Goal: Transaction & Acquisition: Purchase product/service

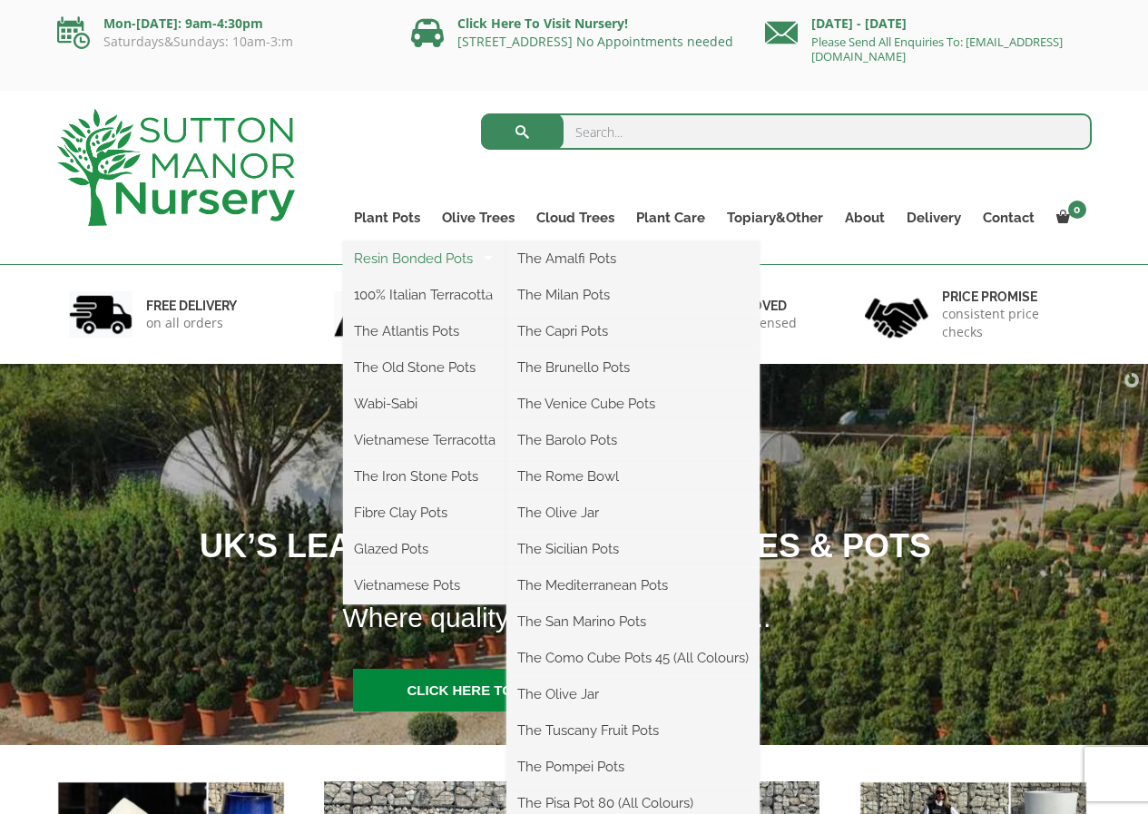
click at [397, 251] on link "Resin Bonded Pots" at bounding box center [424, 258] width 163 height 27
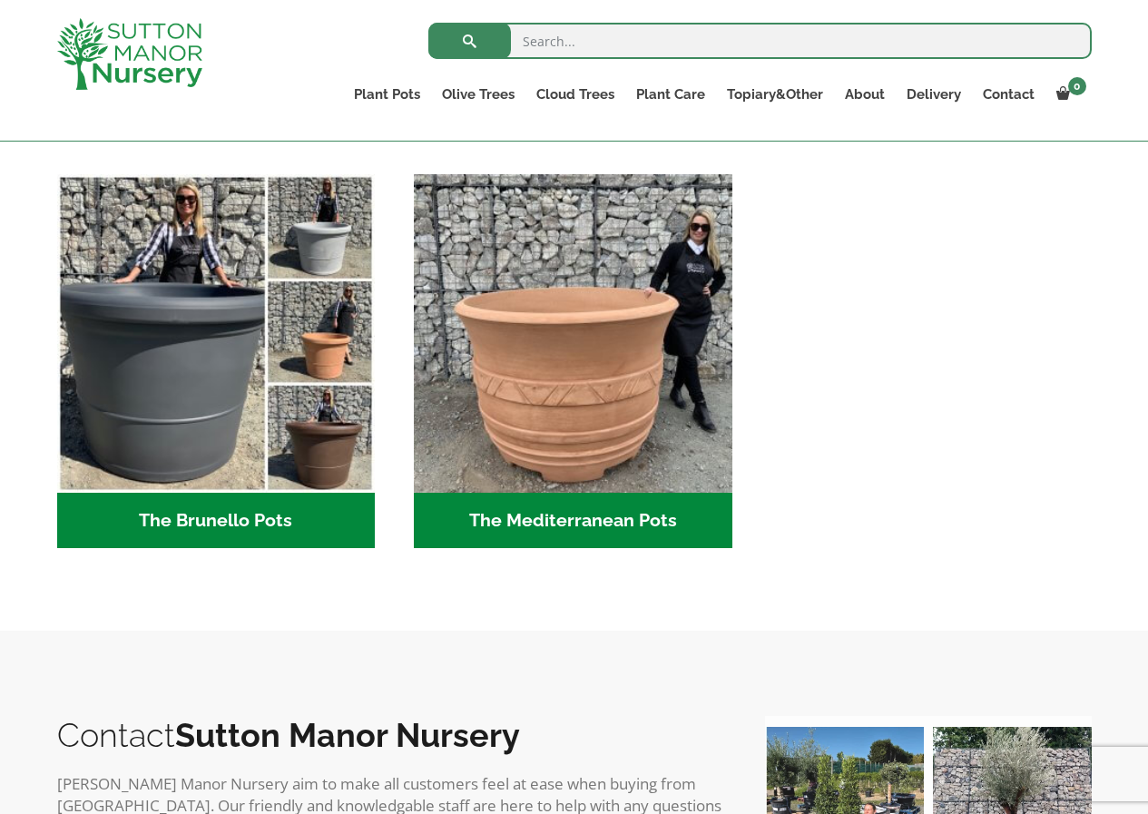
scroll to position [2534, 0]
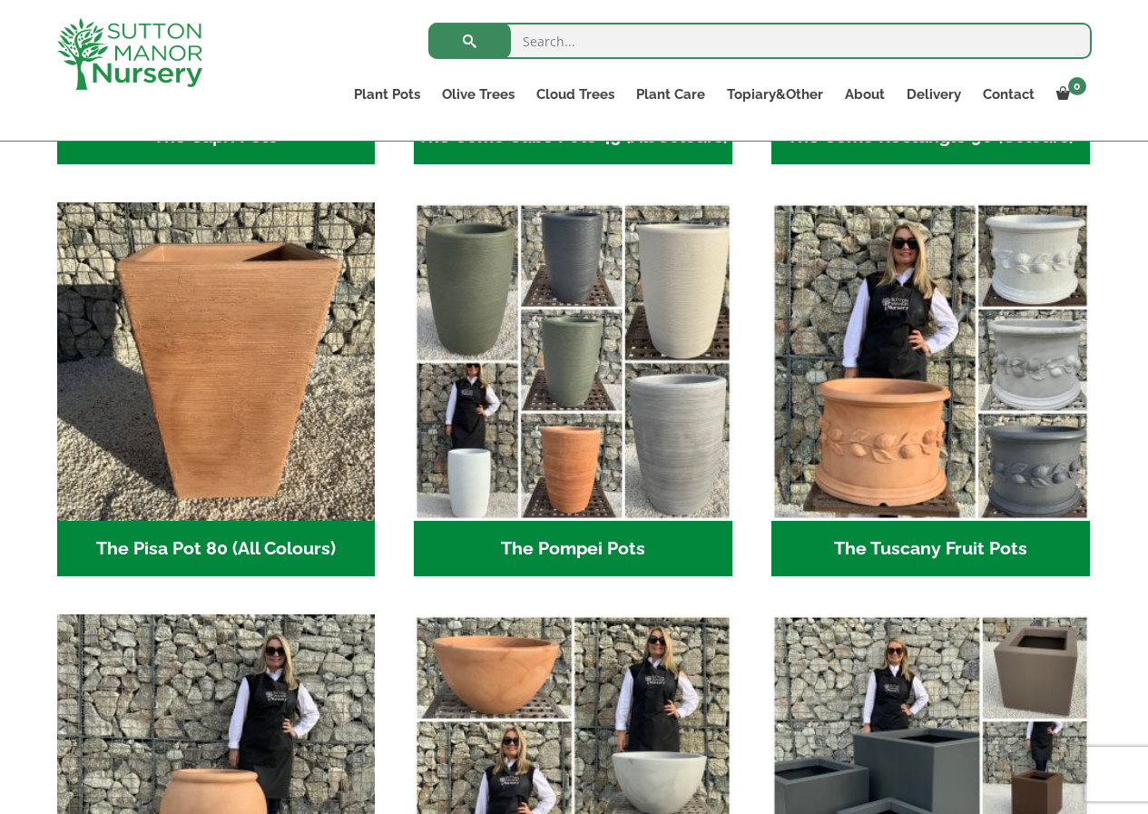
scroll to position [1256, 0]
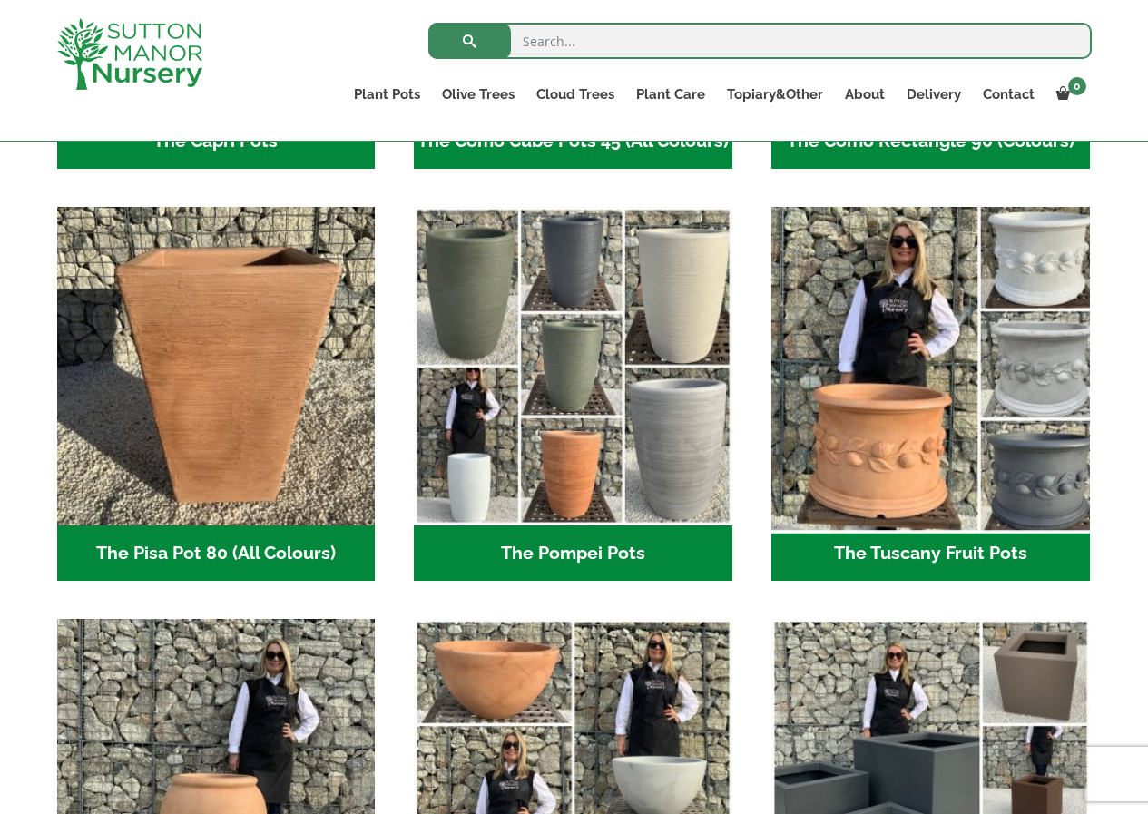
click at [1053, 366] on img "Visit product category The Tuscany Fruit Pots" at bounding box center [930, 367] width 334 height 334
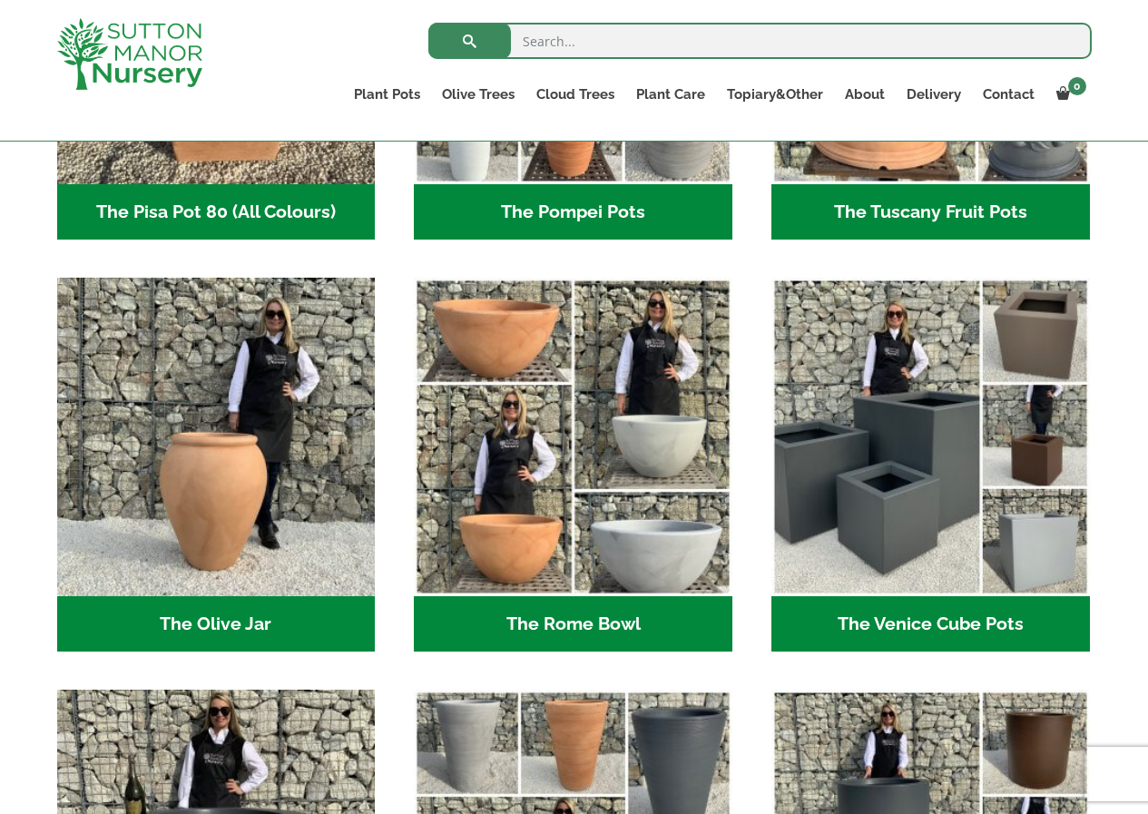
scroll to position [1638, 0]
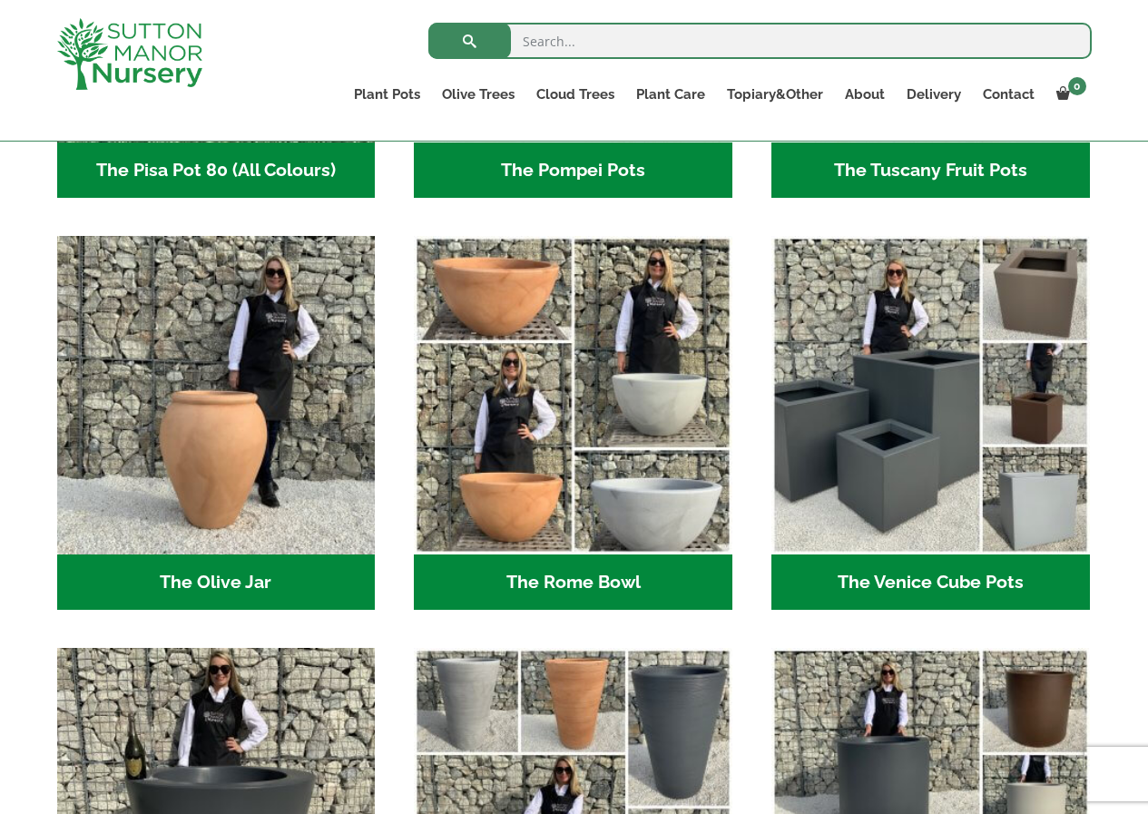
click at [937, 582] on h2 "The Venice Cube Pots (12)" at bounding box center [930, 582] width 318 height 56
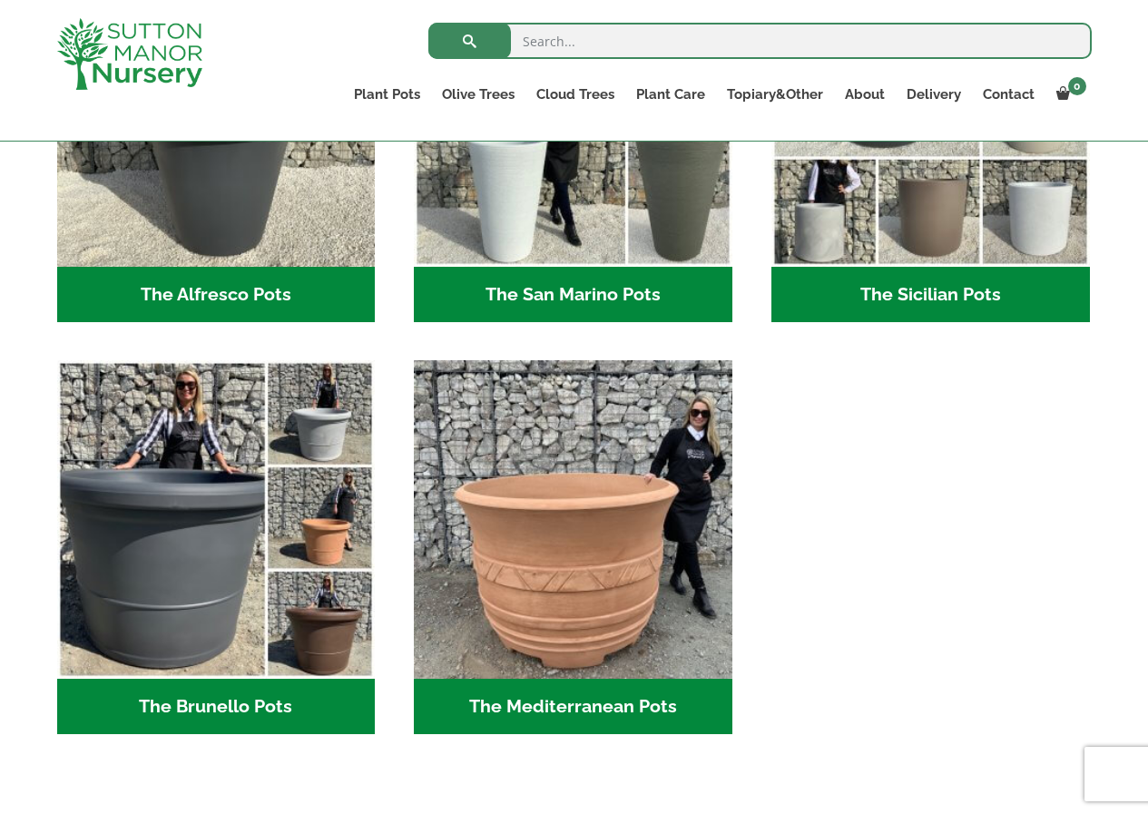
scroll to position [2389, 0]
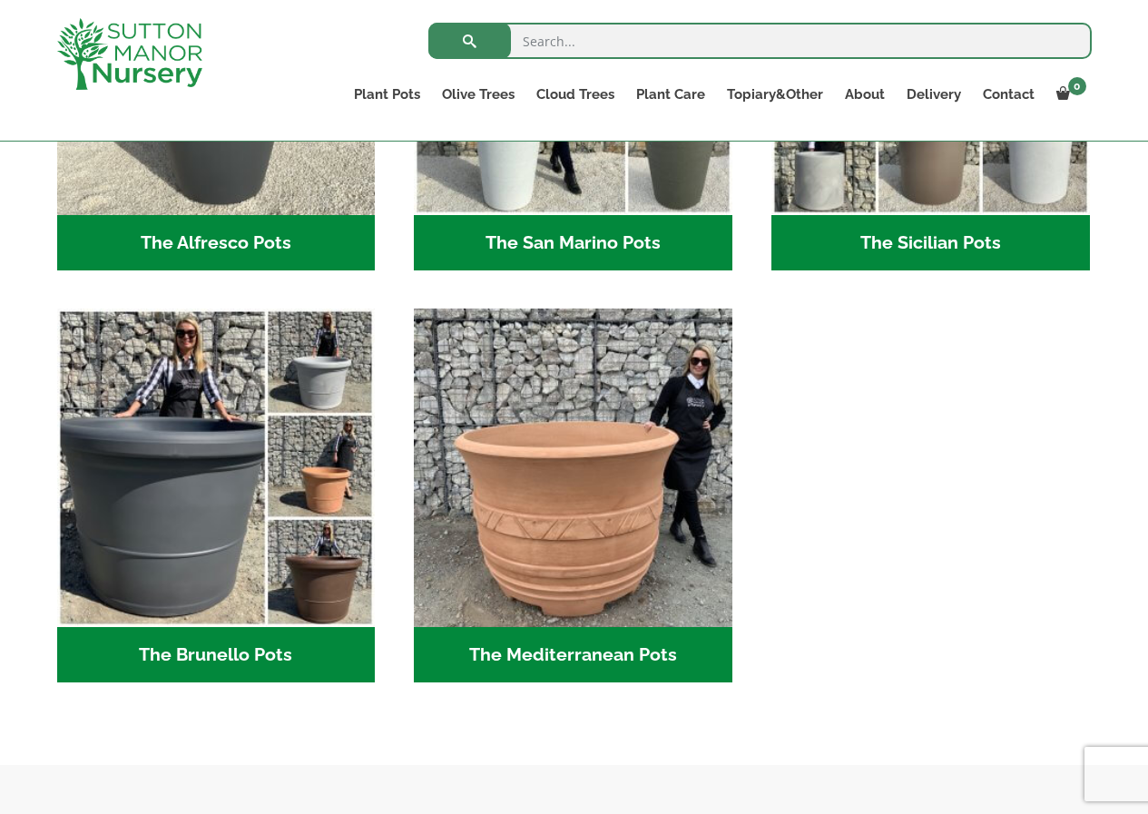
click at [623, 655] on h2 "The Mediterranean Pots (3)" at bounding box center [573, 655] width 318 height 56
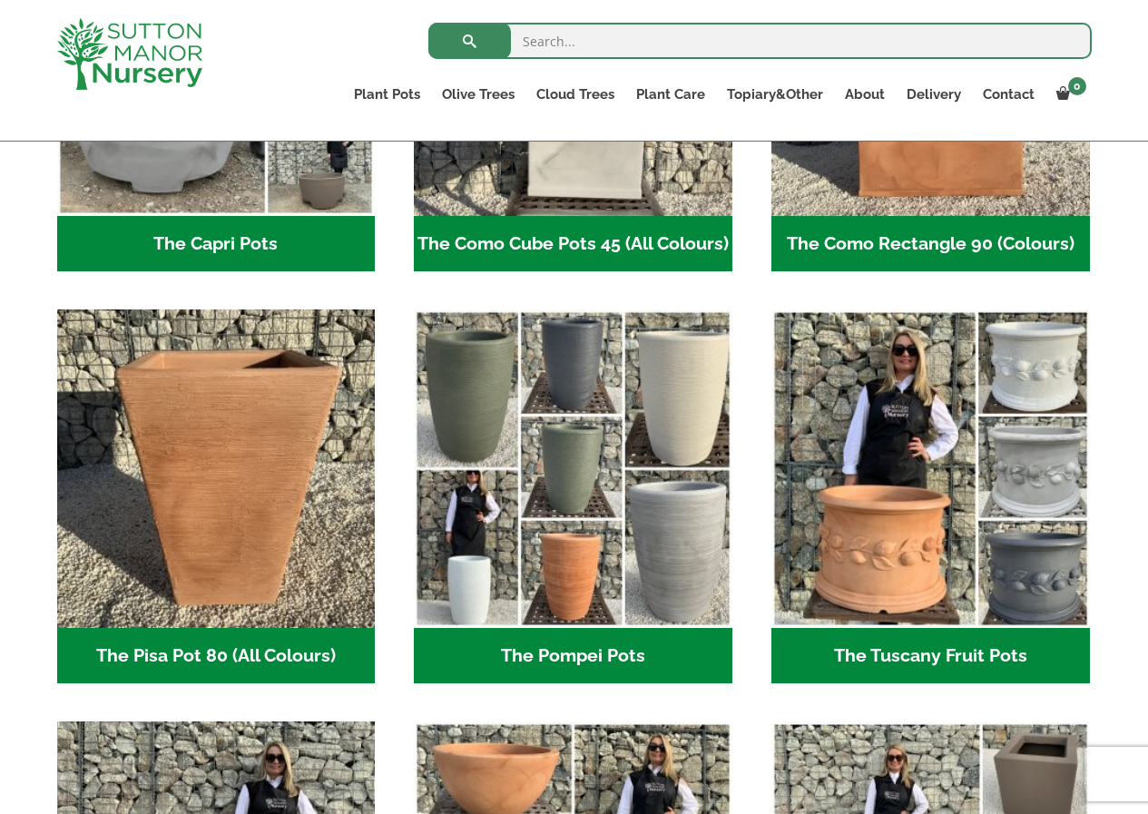
scroll to position [1148, 0]
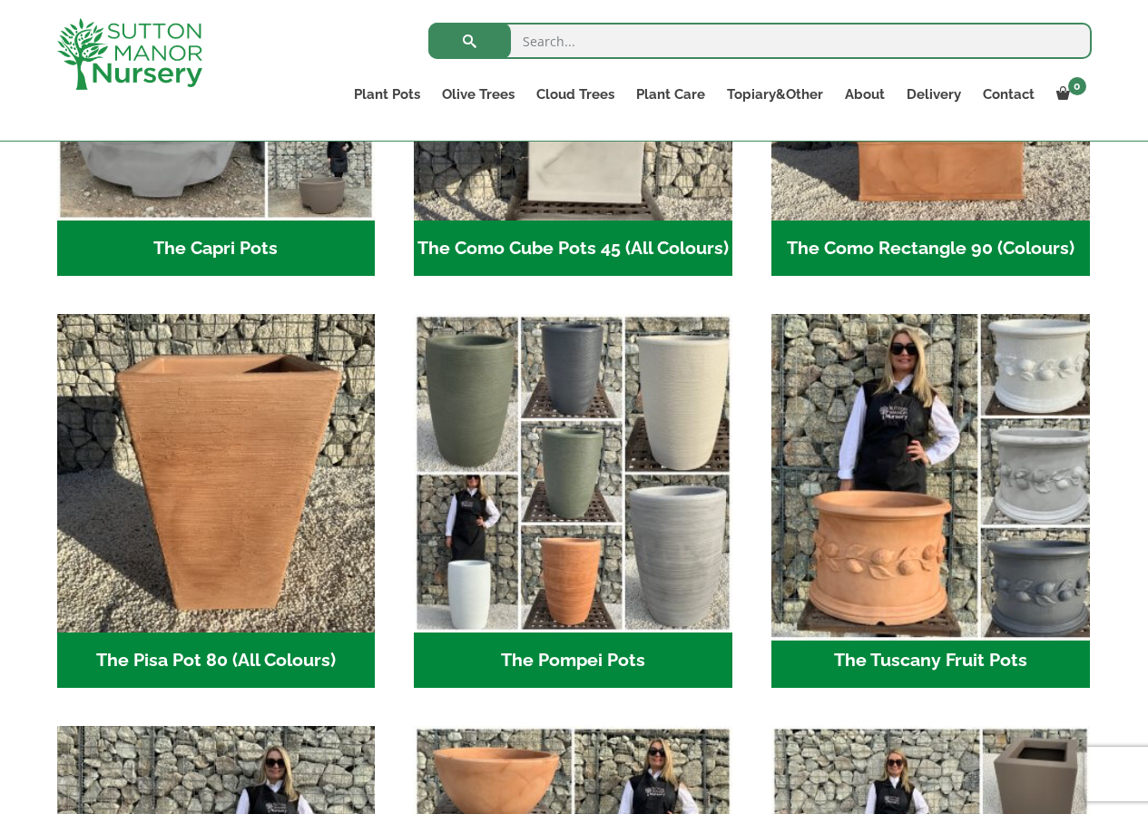
click at [1031, 478] on img "Visit product category The Tuscany Fruit Pots" at bounding box center [930, 474] width 334 height 334
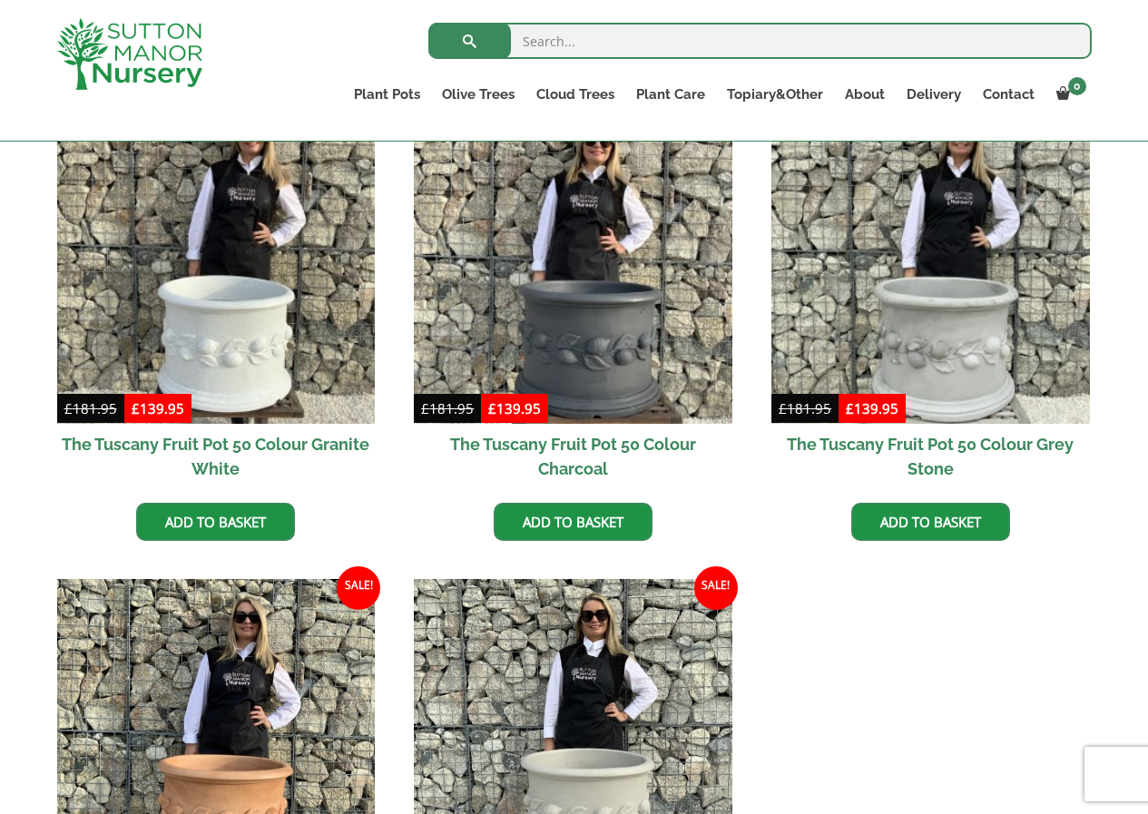
scroll to position [562, 0]
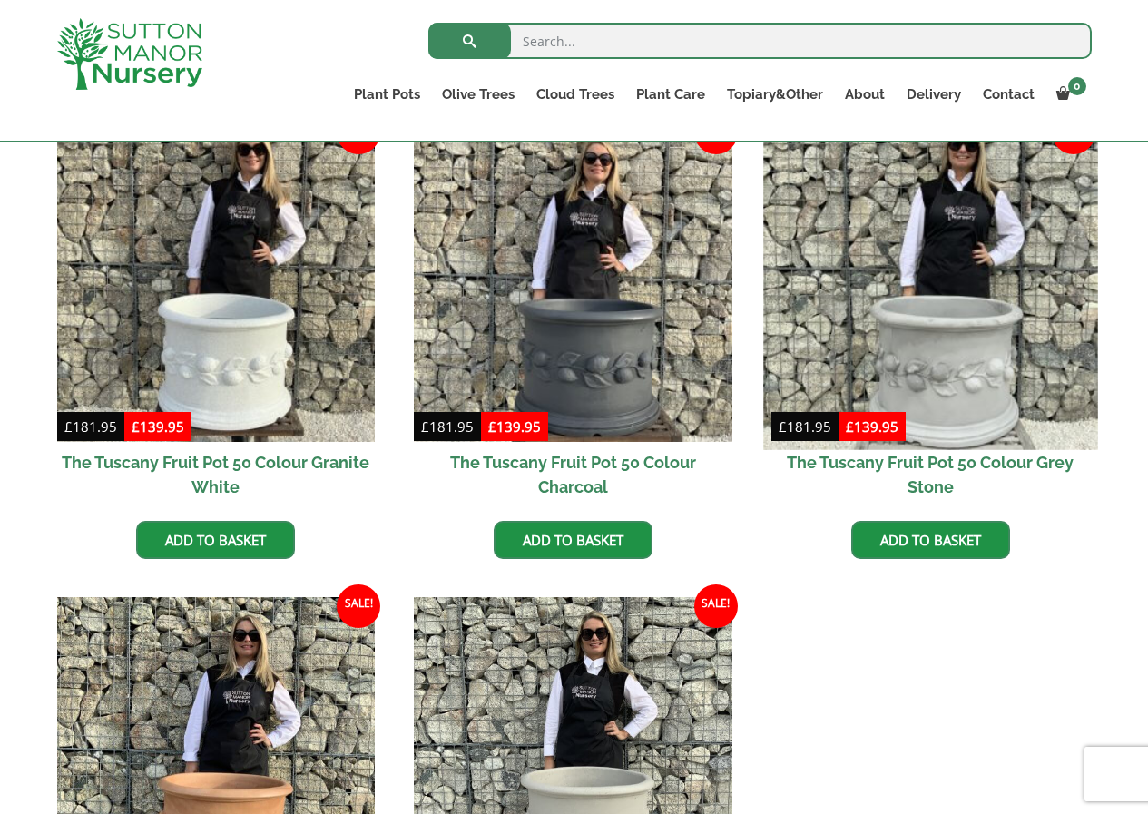
click at [968, 356] on img at bounding box center [930, 282] width 334 height 334
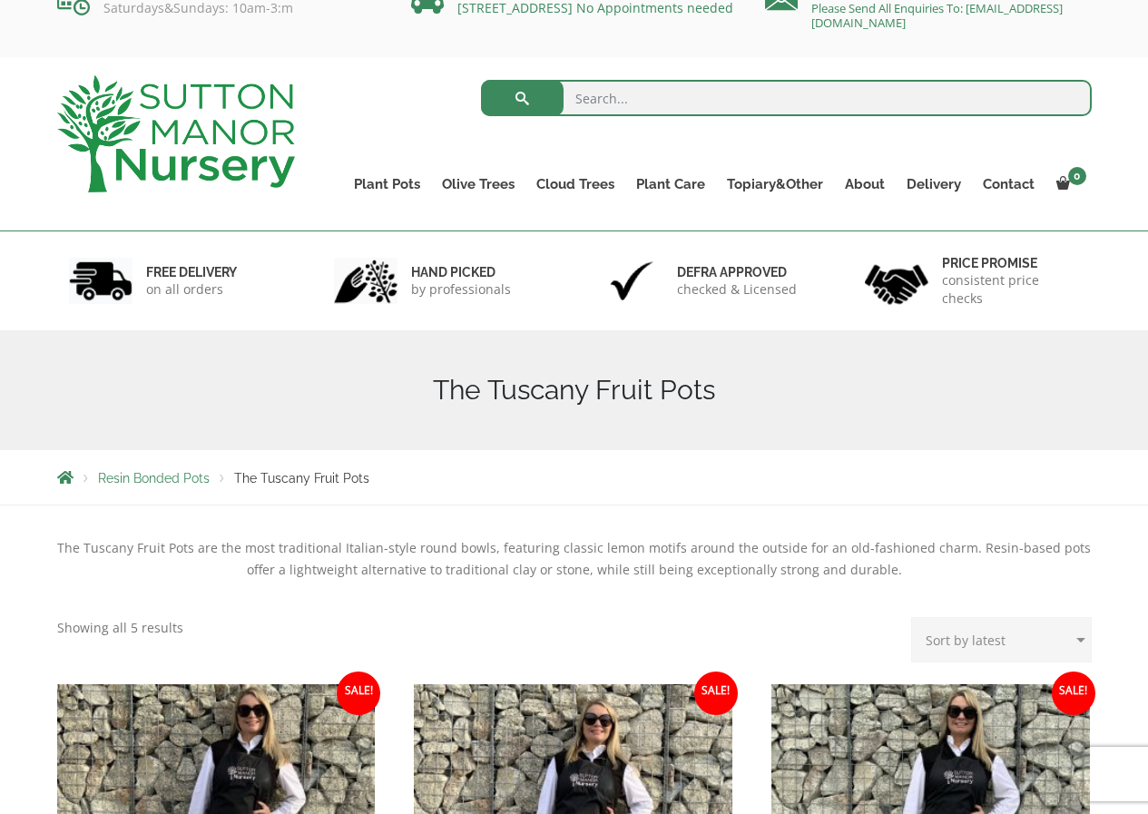
scroll to position [0, 0]
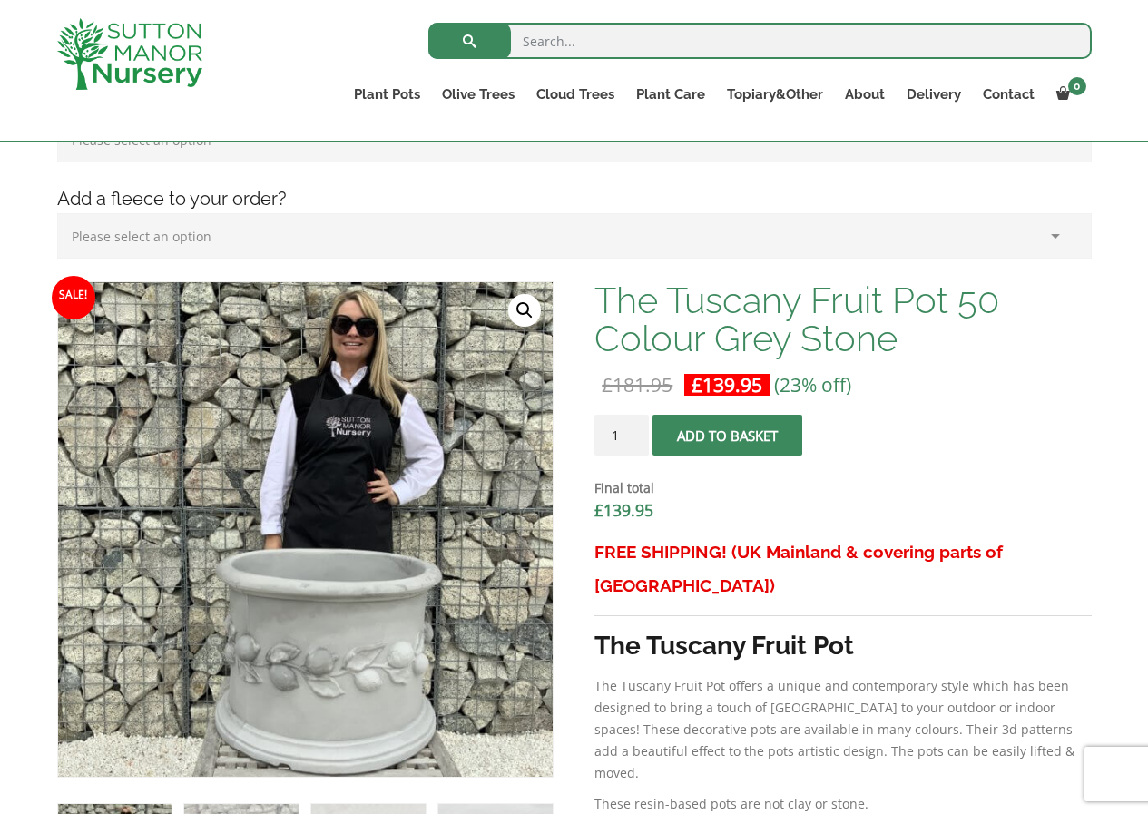
scroll to position [608, 0]
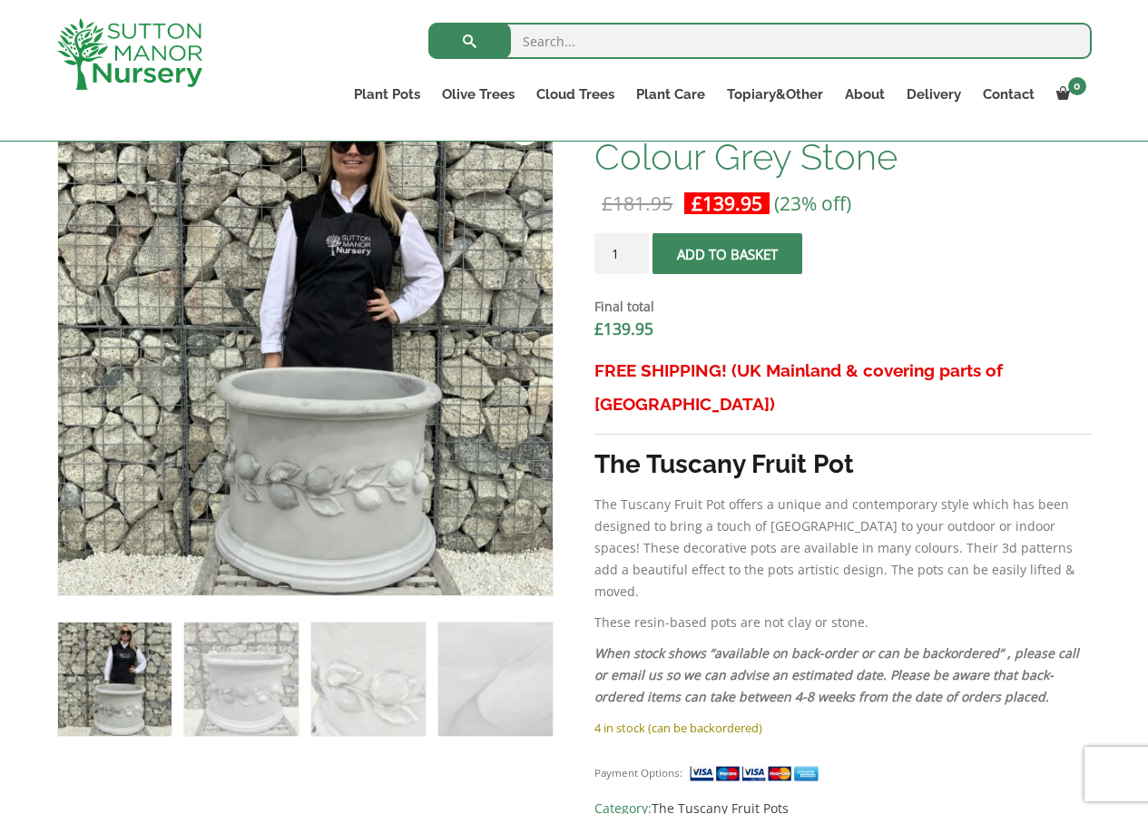
drag, startPoint x: 1143, startPoint y: 339, endPoint x: 1143, endPoint y: 391, distance: 51.7
click at [1143, 391] on div "Add plant food to your order? Please select an option (x1) 1k Bag (£15.00) (x2)…" at bounding box center [574, 656] width 1148 height 1753
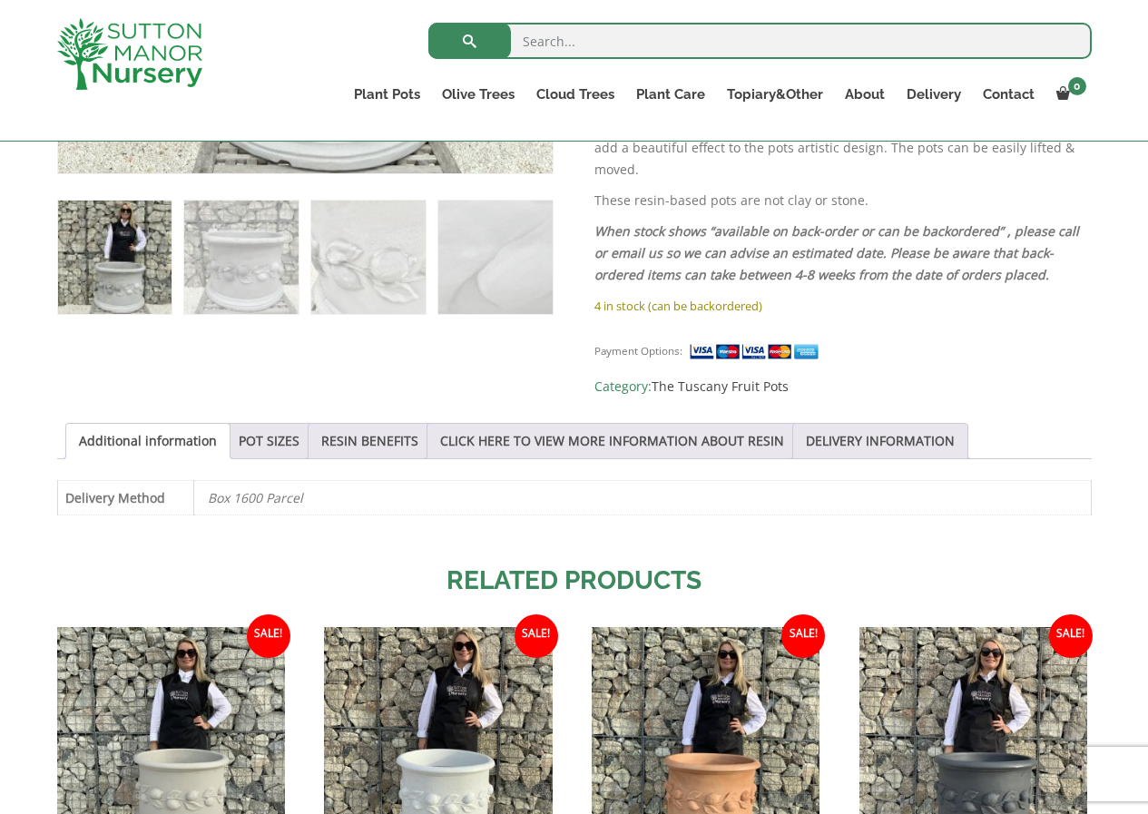
scroll to position [1026, 0]
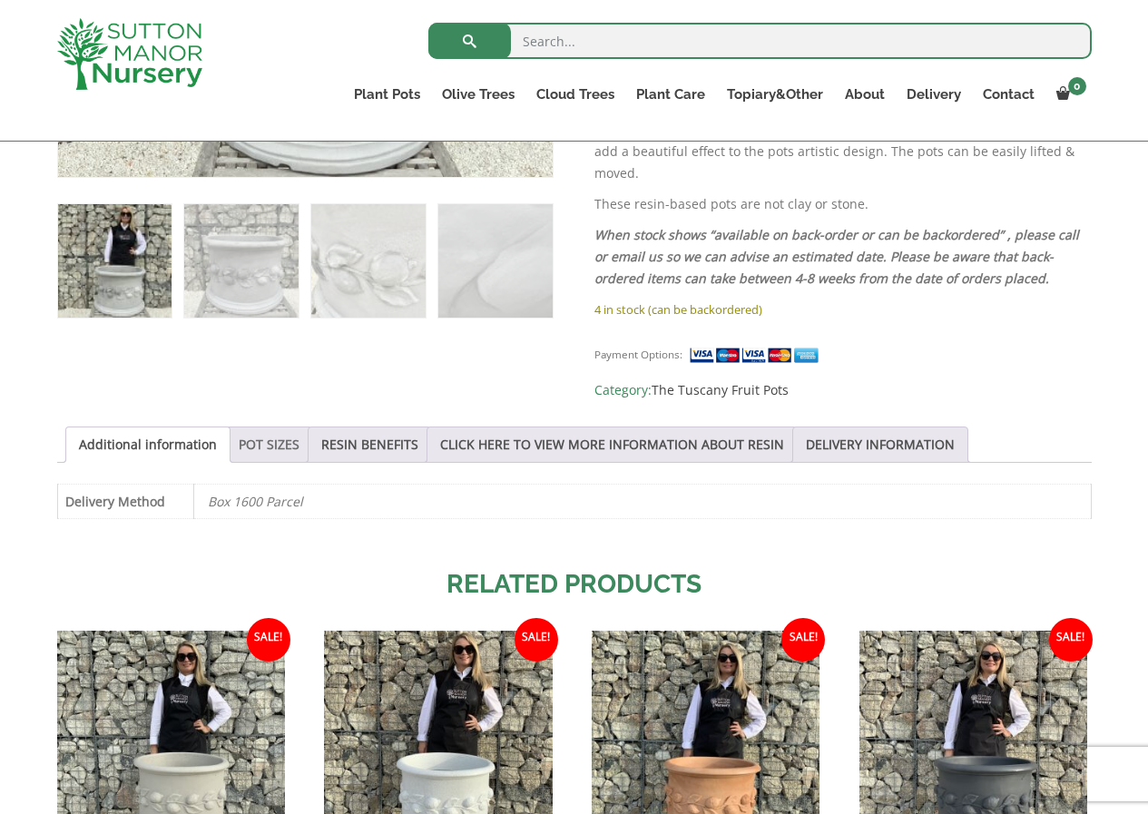
click at [273, 427] on link "POT SIZES" at bounding box center [269, 444] width 61 height 34
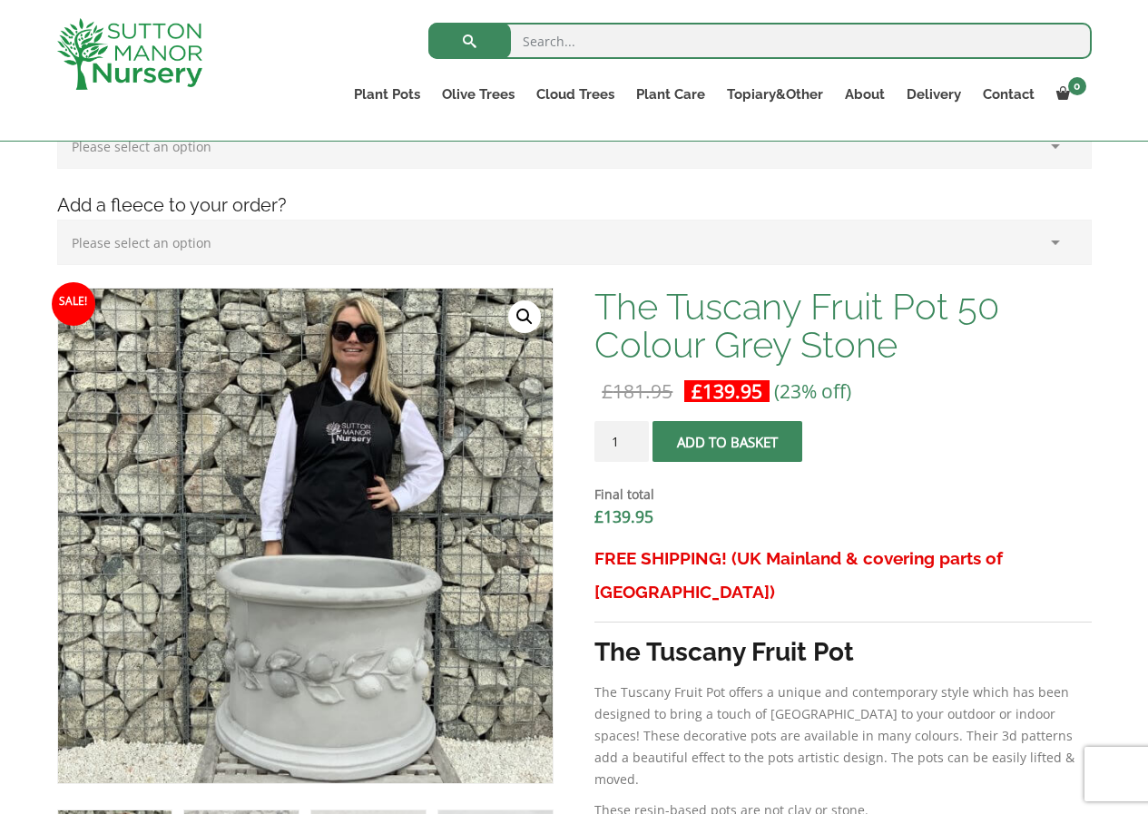
scroll to position [416, 0]
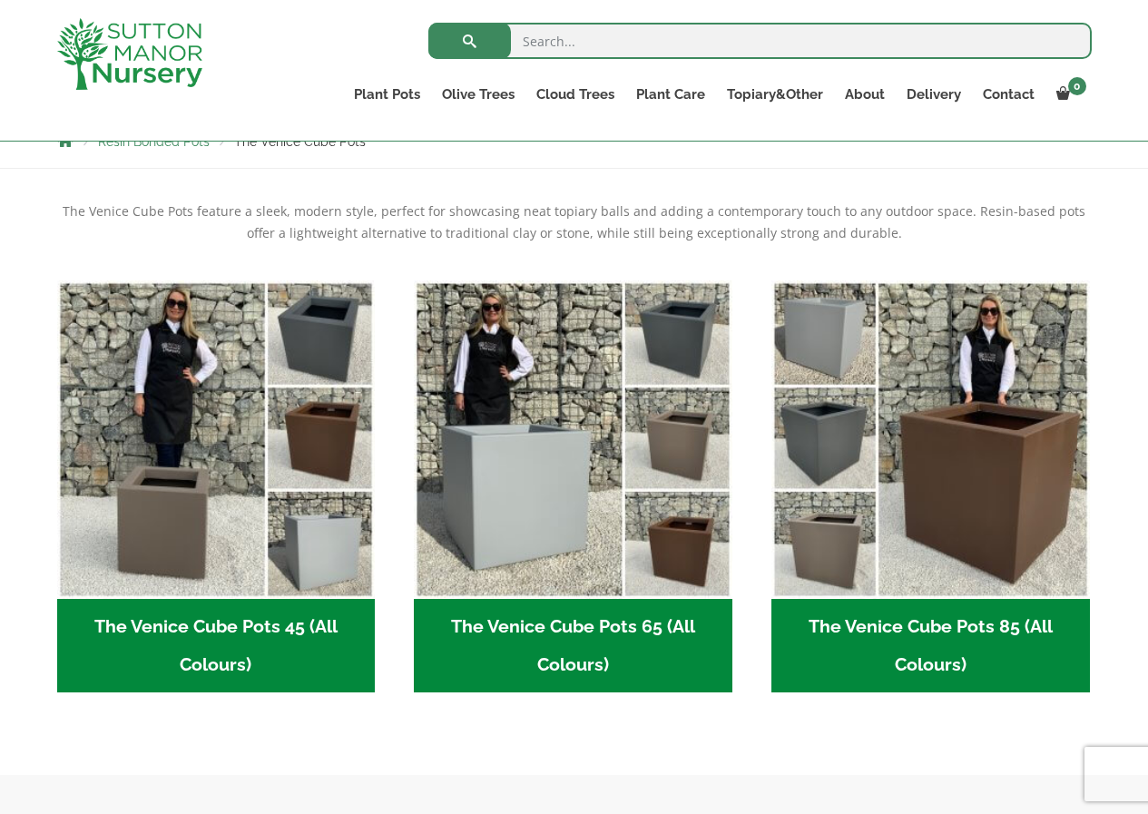
scroll to position [363, 0]
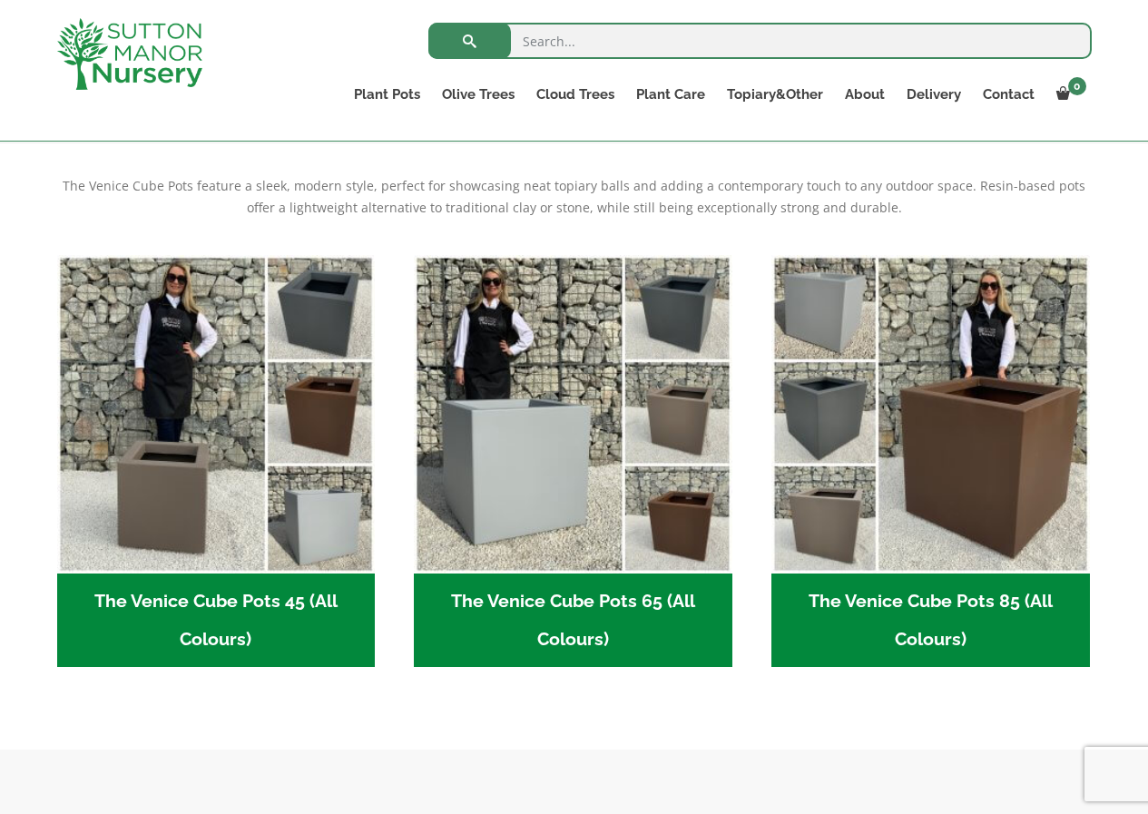
click at [285, 599] on h2 "The Venice Cube Pots 45 (All Colours) (4)" at bounding box center [216, 620] width 318 height 94
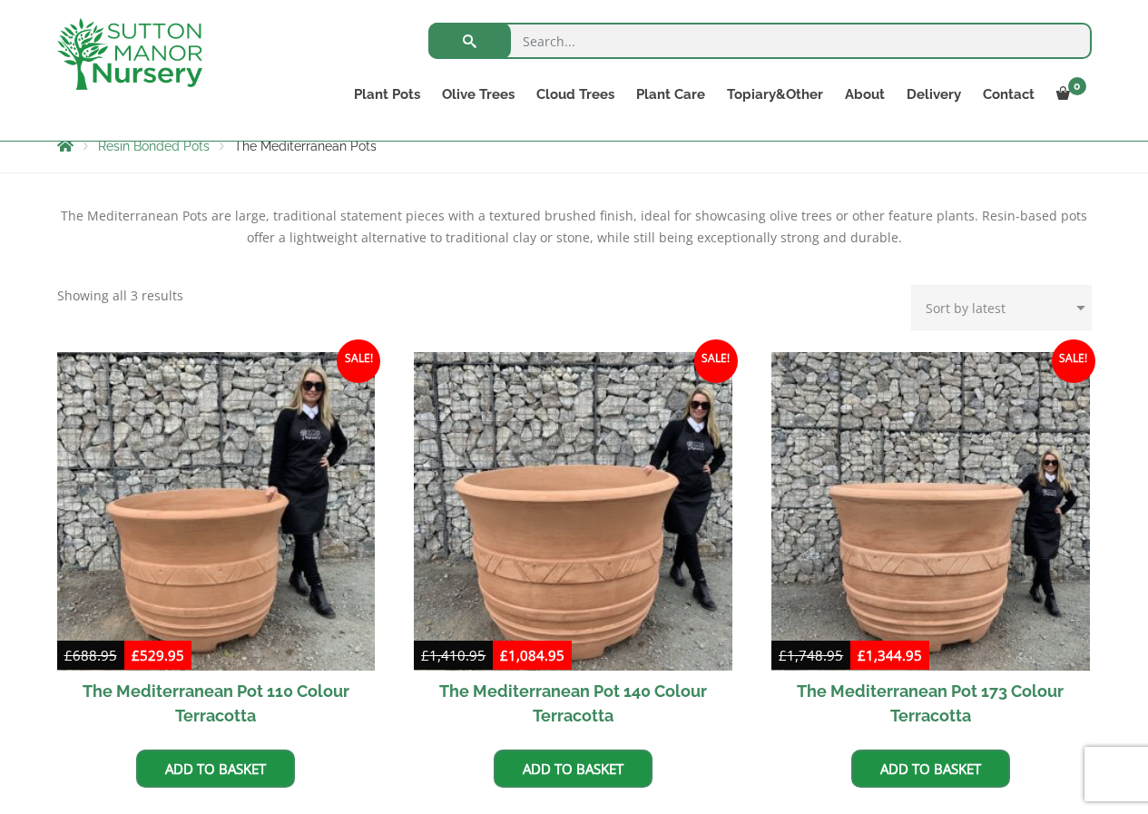
scroll to position [349, 0]
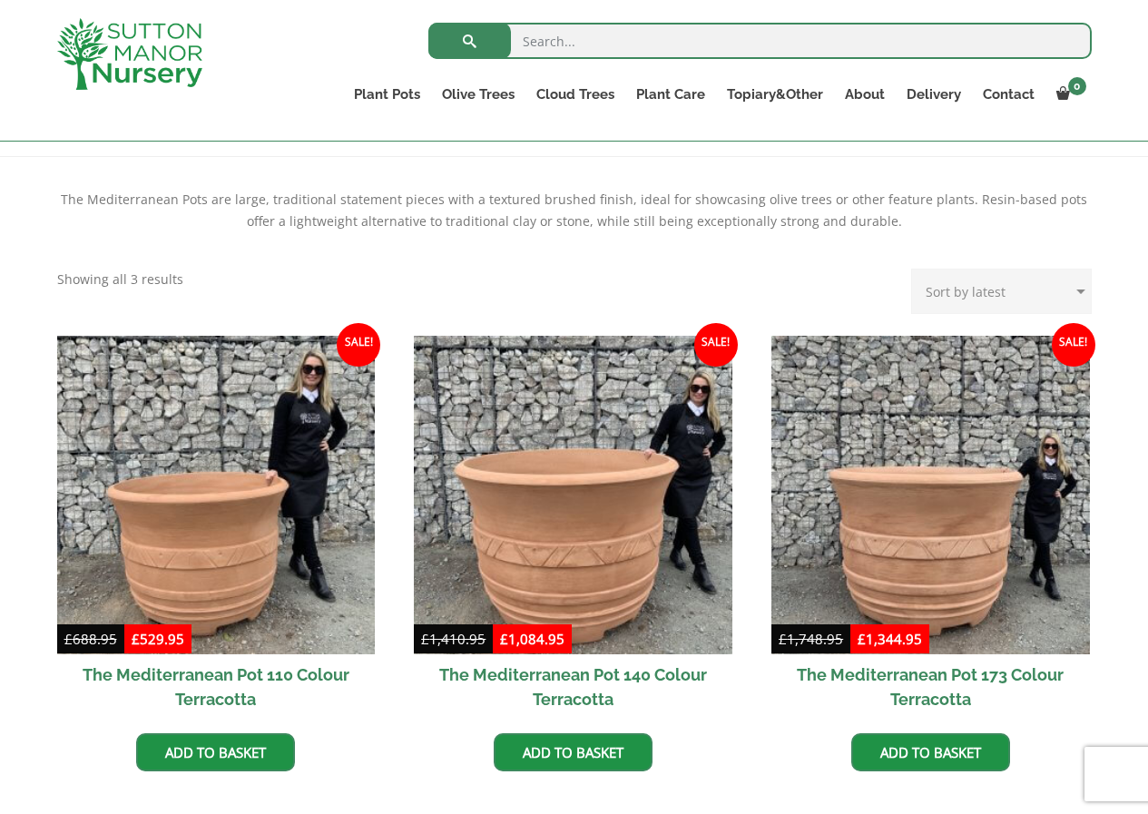
click at [1129, 356] on div "The Mediterranean Pots are large, traditional statement pieces with a textured …" at bounding box center [574, 505] width 1148 height 696
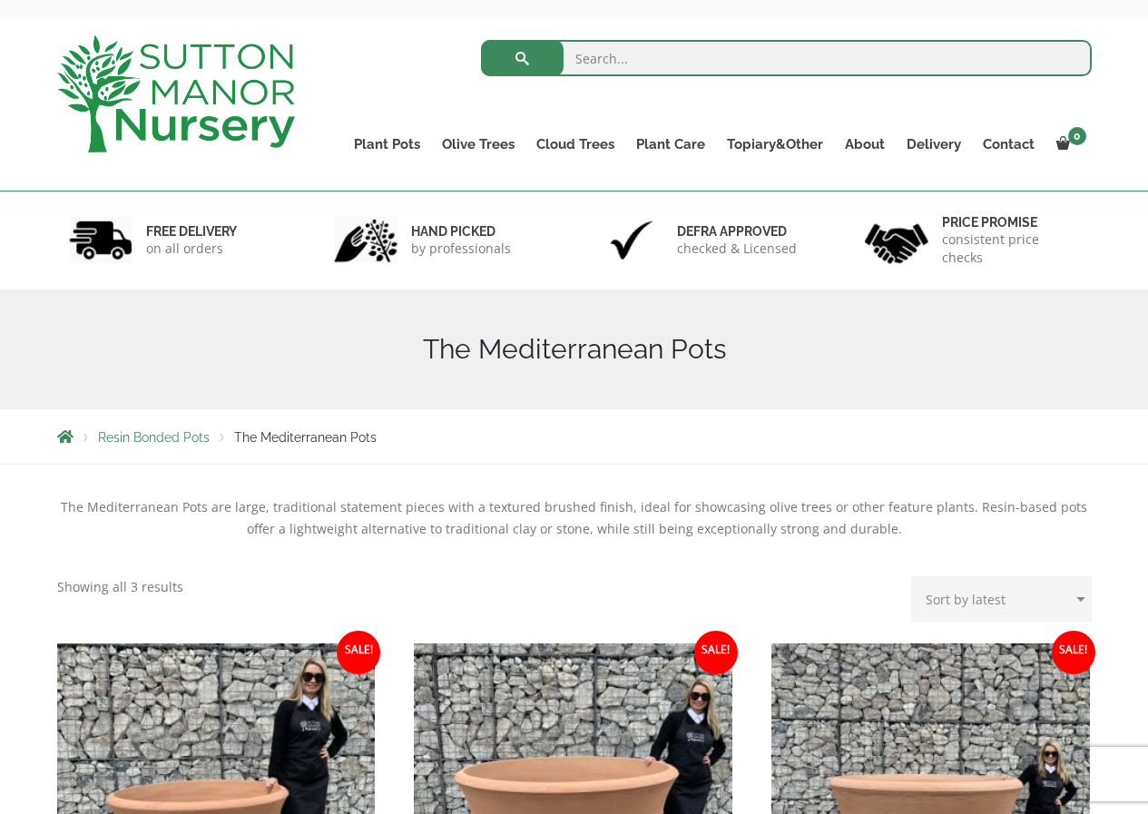
scroll to position [0, 0]
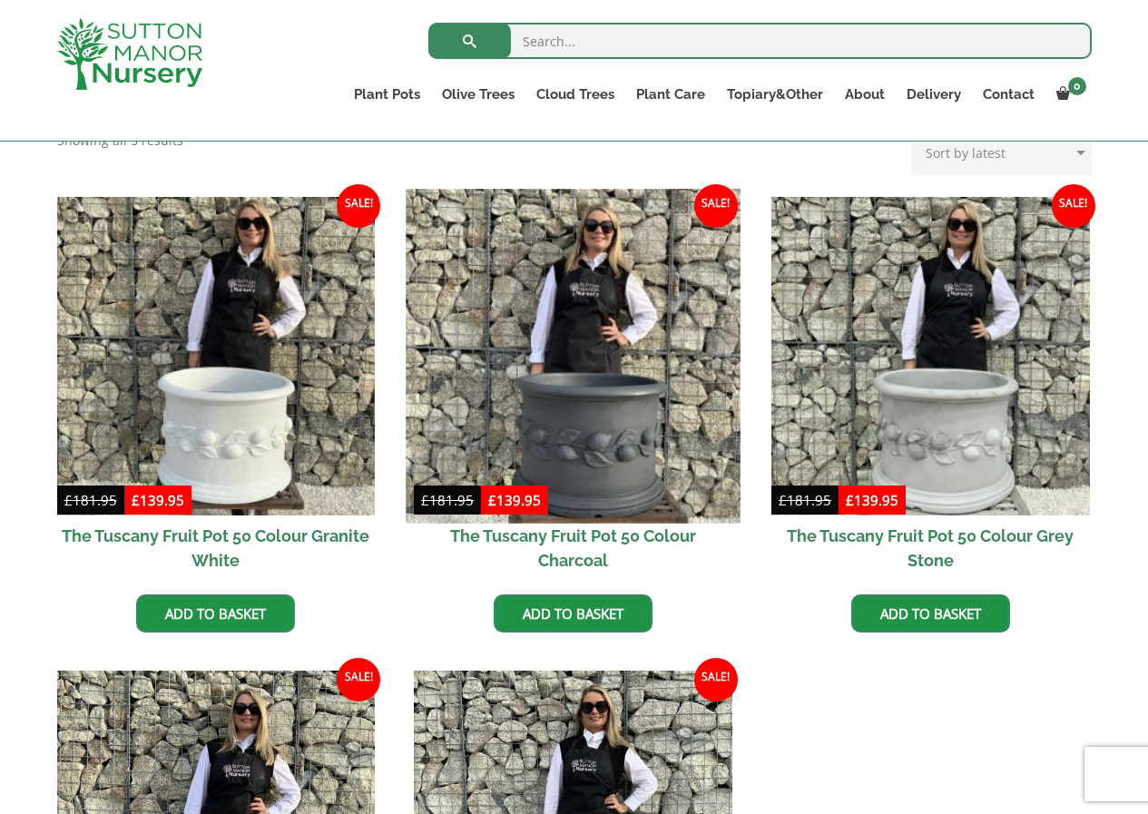
scroll to position [483, 0]
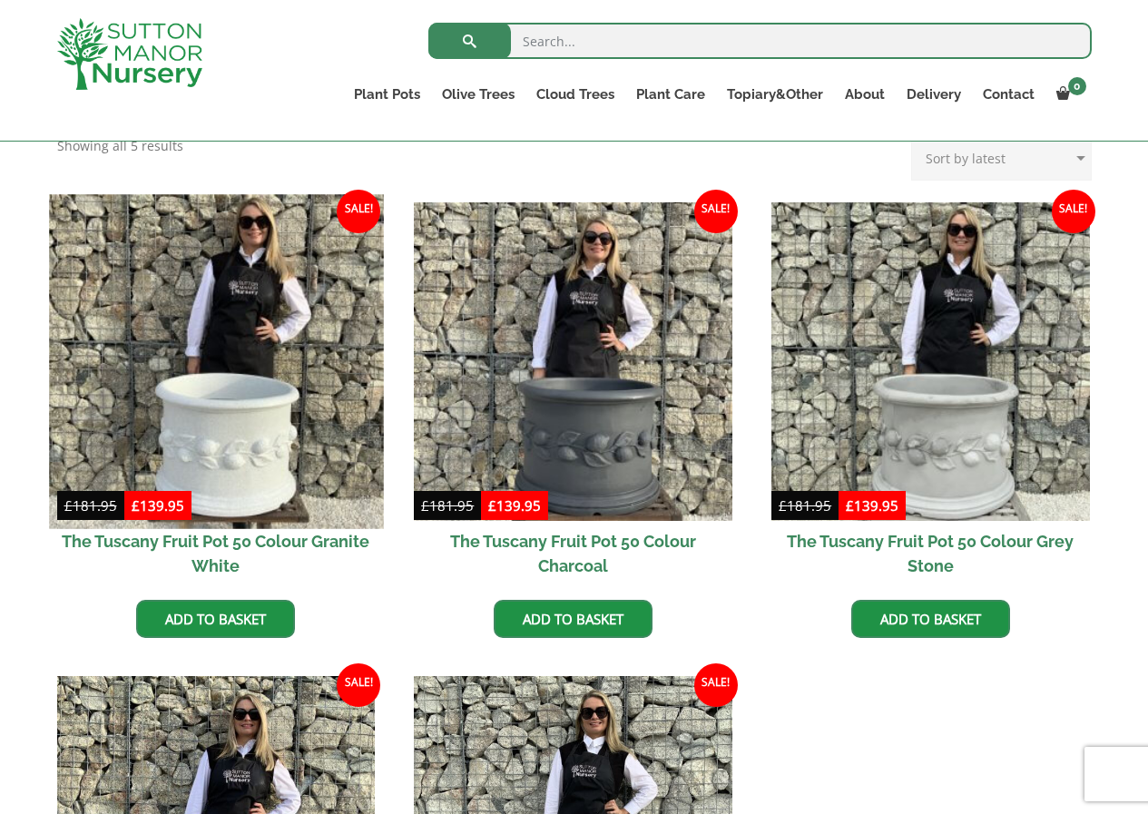
click at [235, 435] on img at bounding box center [216, 361] width 334 height 334
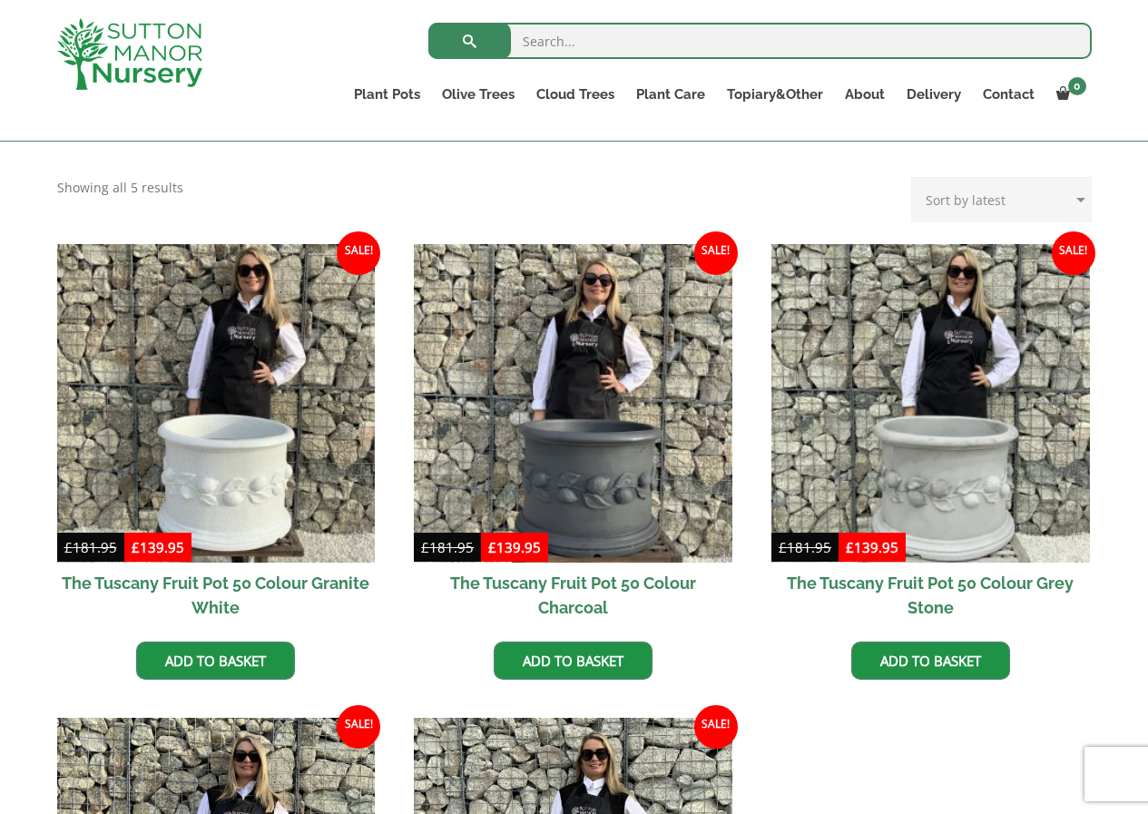
scroll to position [278, 0]
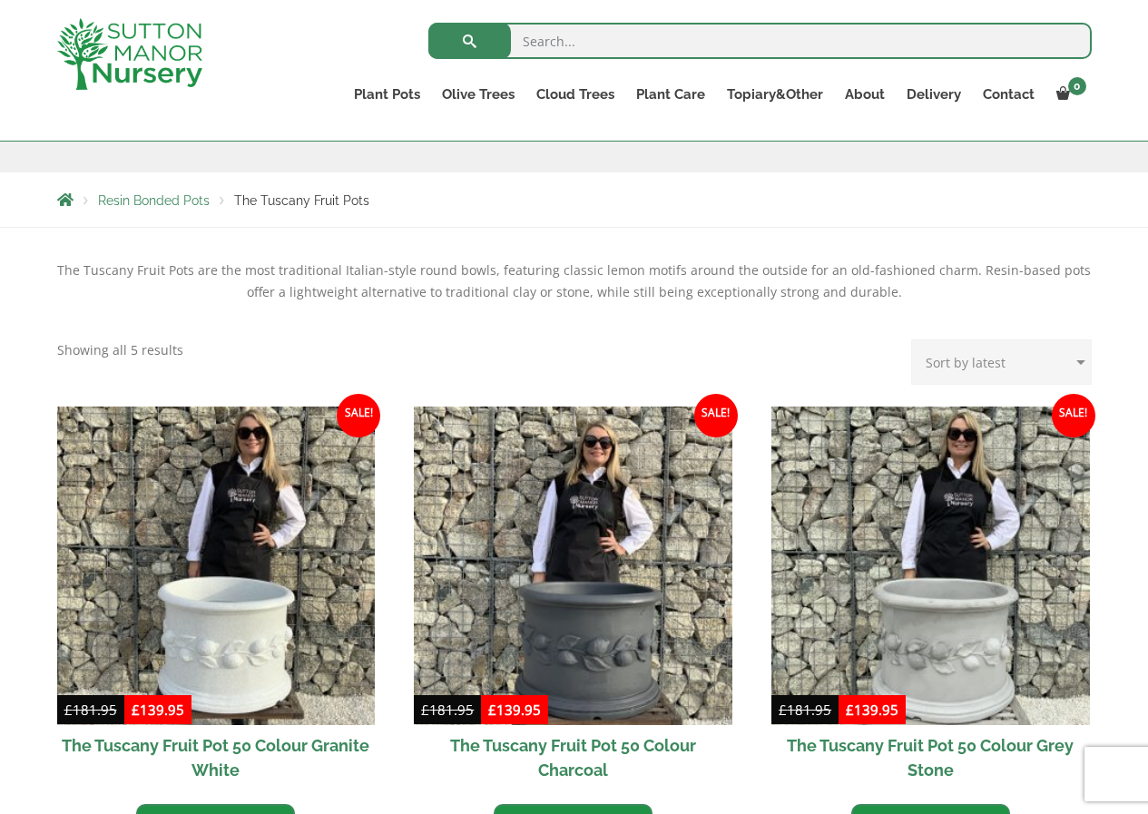
drag, startPoint x: 1152, startPoint y: 326, endPoint x: 1113, endPoint y: 263, distance: 73.8
click at [1113, 263] on div "The Tuscany Fruit Pots are the most traditional Italian-style round bowls, feat…" at bounding box center [574, 812] width 1148 height 1169
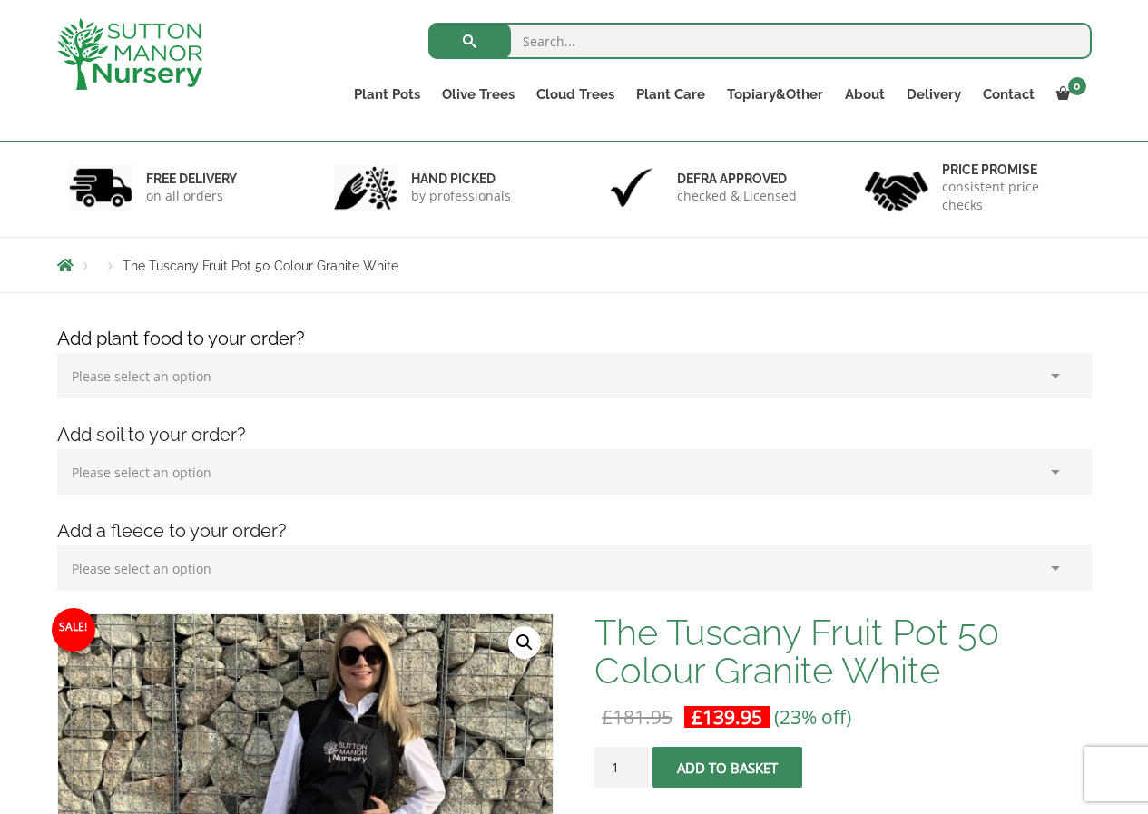
scroll to position [83, 0]
